Goal: Transaction & Acquisition: Purchase product/service

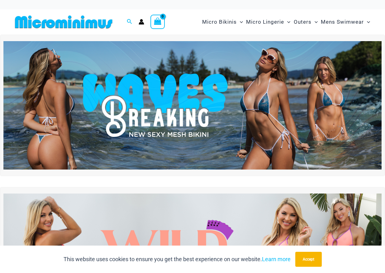
click at [193, 104] on img at bounding box center [192, 105] width 378 height 129
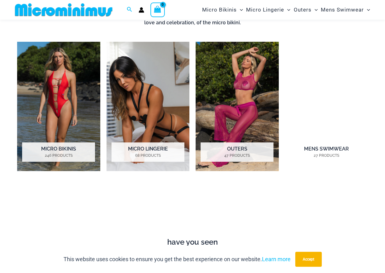
scroll to position [413, 0]
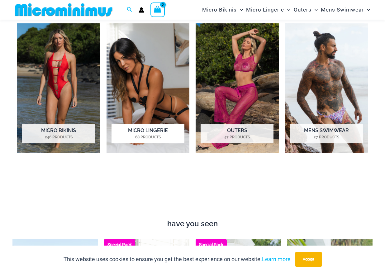
click at [134, 92] on img "Visit product category Micro Lingerie" at bounding box center [147, 87] width 83 height 129
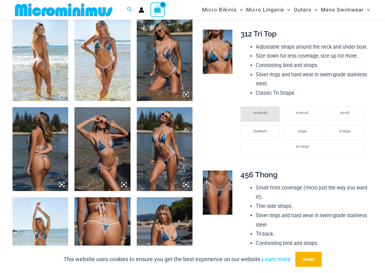
scroll to position [312, 0]
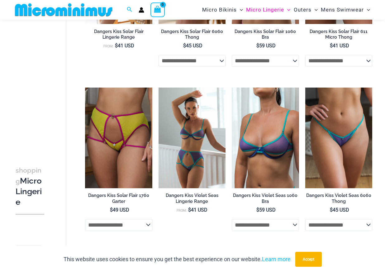
scroll to position [1204, 0]
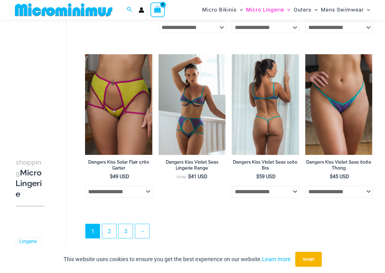
click at [273, 136] on img at bounding box center [265, 104] width 67 height 101
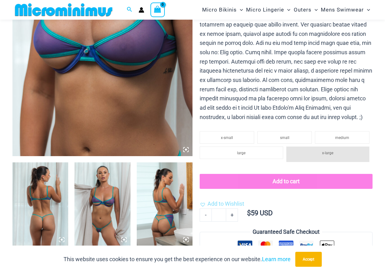
scroll to position [182, 0]
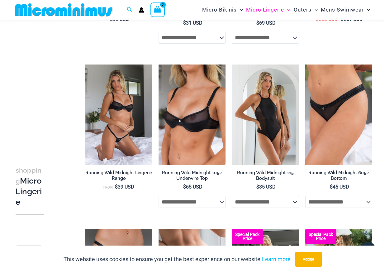
scroll to position [66, 0]
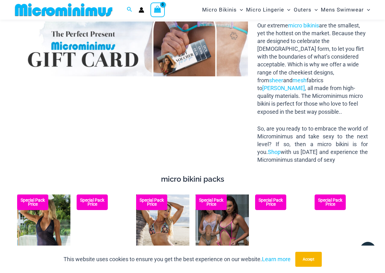
scroll to position [935, 0]
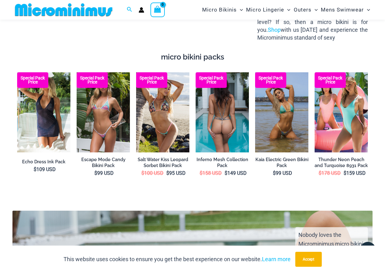
click at [220, 143] on img at bounding box center [222, 112] width 53 height 80
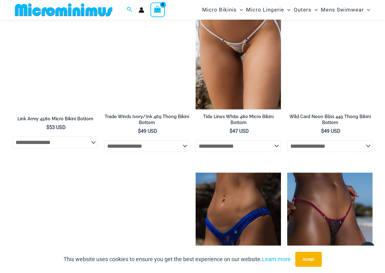
scroll to position [1439, 0]
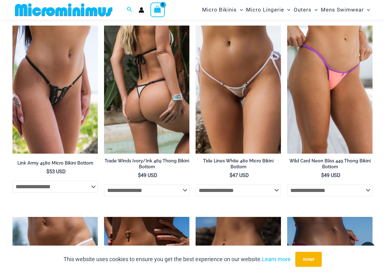
click at [141, 137] on img at bounding box center [146, 90] width 85 height 128
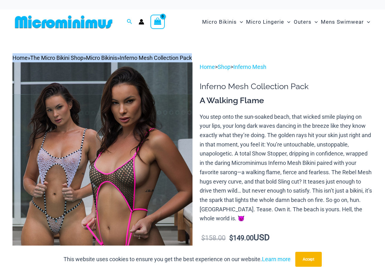
drag, startPoint x: 384, startPoint y: 33, endPoint x: 388, endPoint y: 54, distance: 21.8
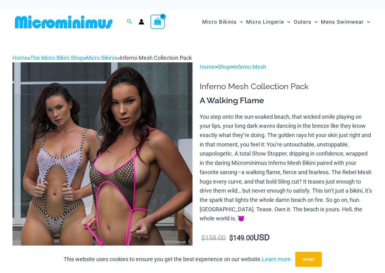
drag, startPoint x: 388, startPoint y: 54, endPoint x: 374, endPoint y: 73, distance: 23.4
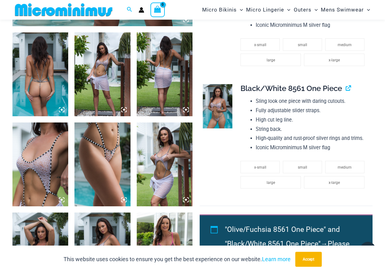
scroll to position [316, 0]
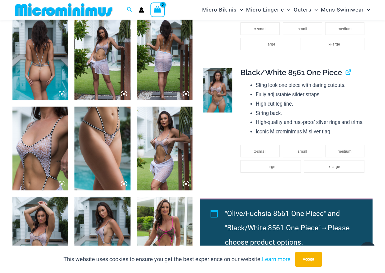
click at [219, 91] on img at bounding box center [218, 90] width 30 height 44
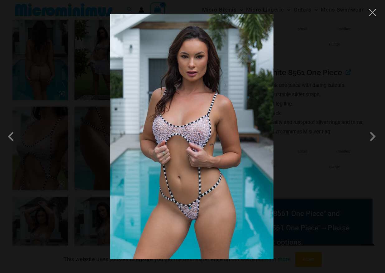
click at [321, 81] on div at bounding box center [192, 136] width 385 height 273
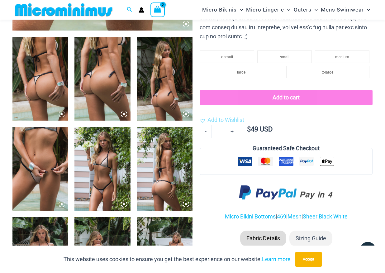
scroll to position [345, 0]
